Goal: Information Seeking & Learning: Learn about a topic

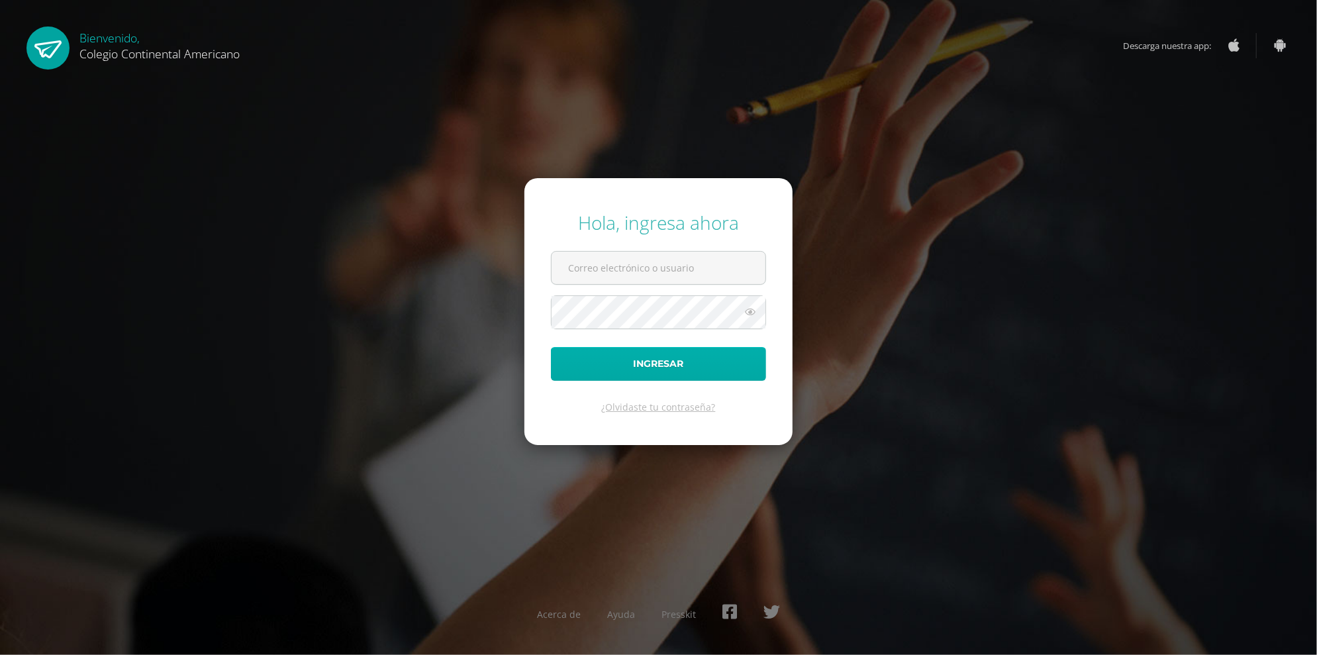
type input "gallardo.ae@continentalamericano.edu.gt"
click at [669, 378] on button "Ingresar" at bounding box center [658, 364] width 215 height 34
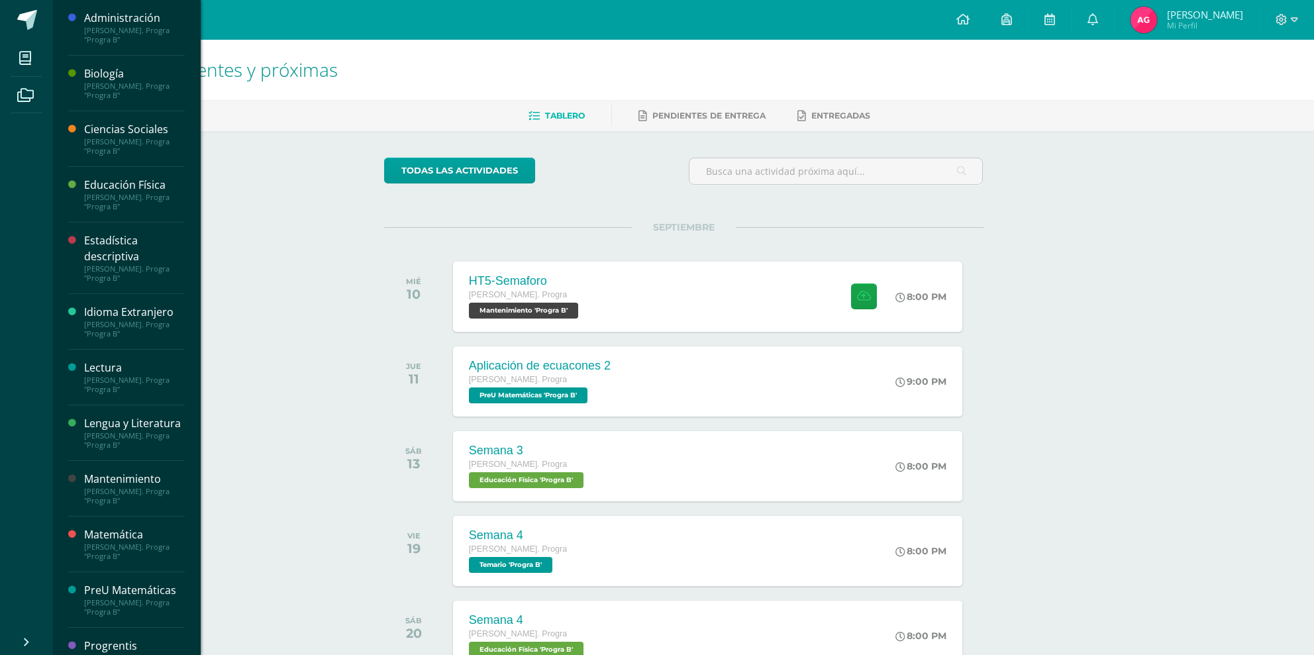
click at [84, 81] on div "[PERSON_NAME]. Progra "Progra B"" at bounding box center [134, 90] width 101 height 19
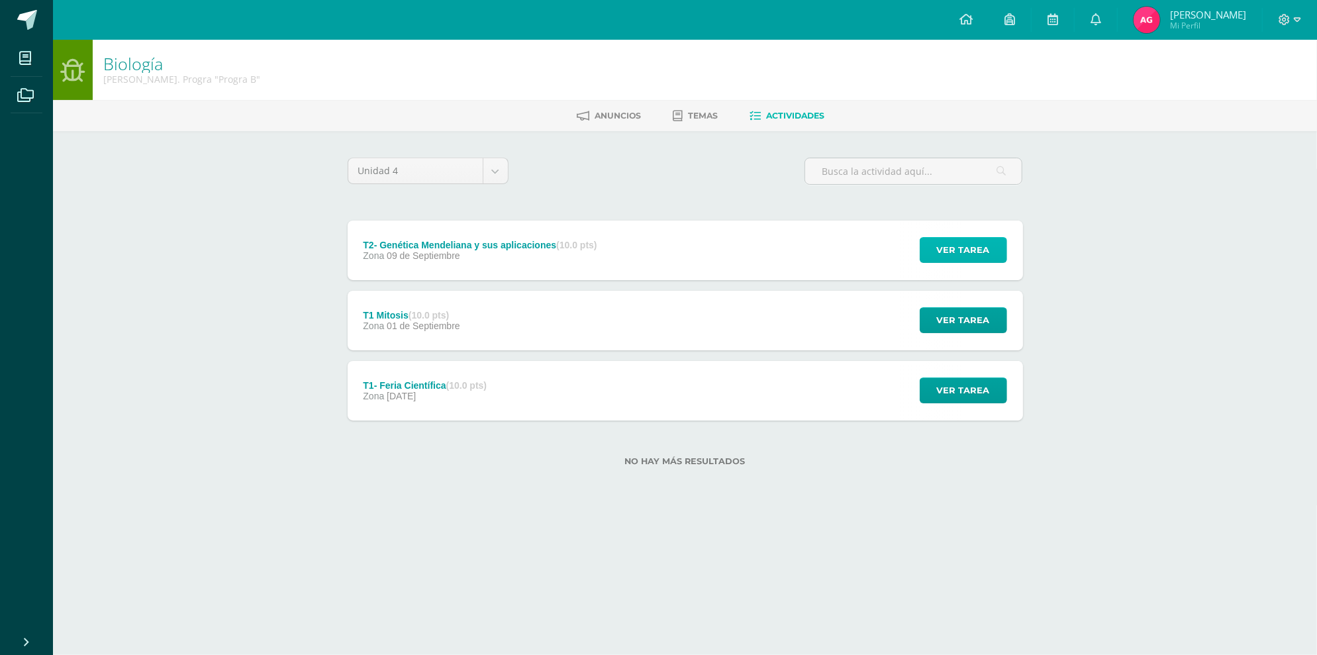
click at [986, 238] on span "Ver tarea" at bounding box center [963, 250] width 53 height 25
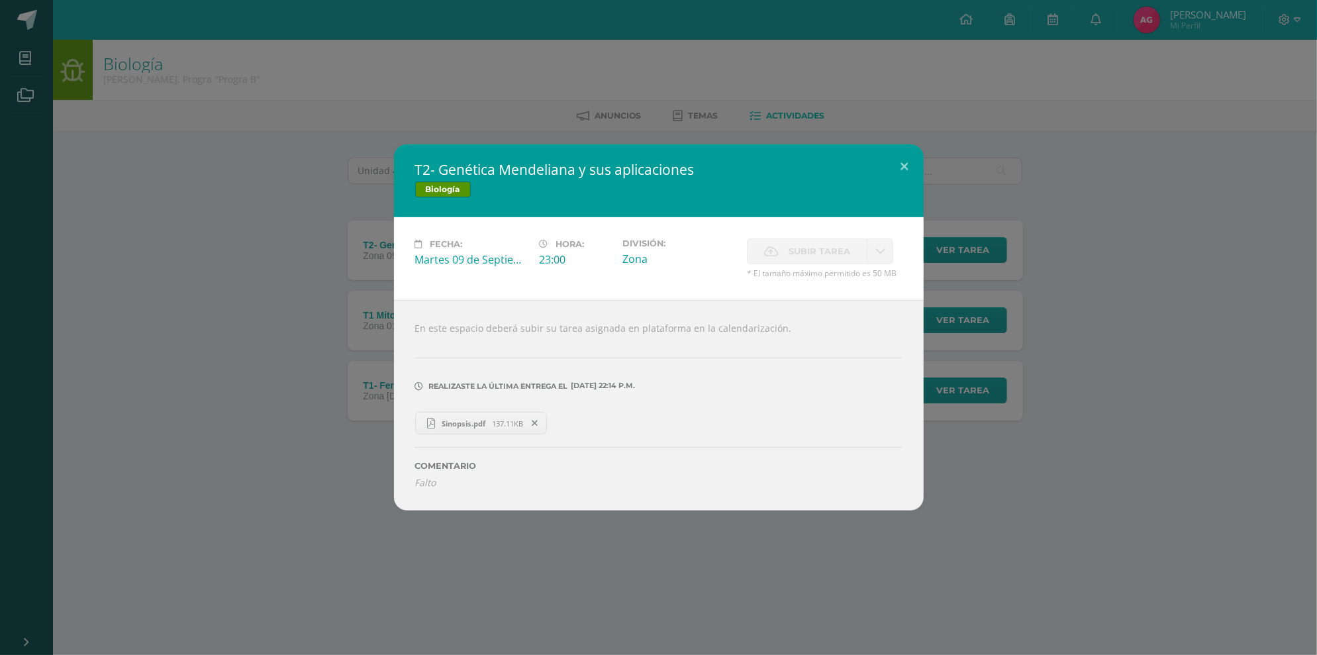
click at [448, 419] on span "Sinopsis.pdf" at bounding box center [463, 424] width 57 height 10
